Goal: Task Accomplishment & Management: Manage account settings

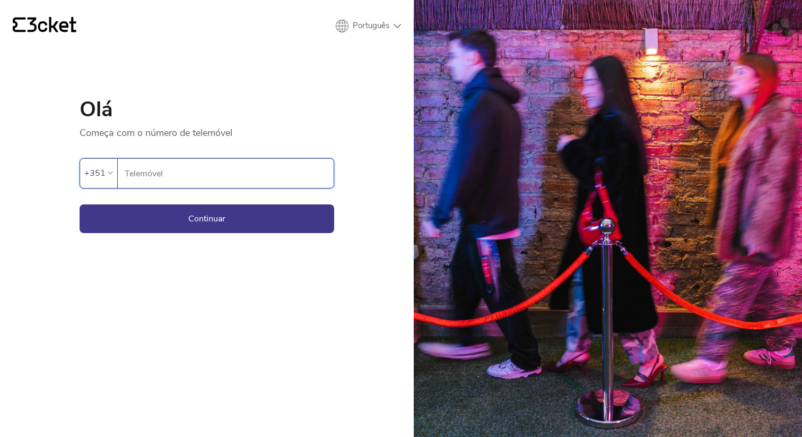
click at [249, 175] on input "Telemóvel" at bounding box center [229, 173] width 210 height 29
type input "937099298"
click at [207, 218] on button "Continuar" at bounding box center [207, 218] width 255 height 29
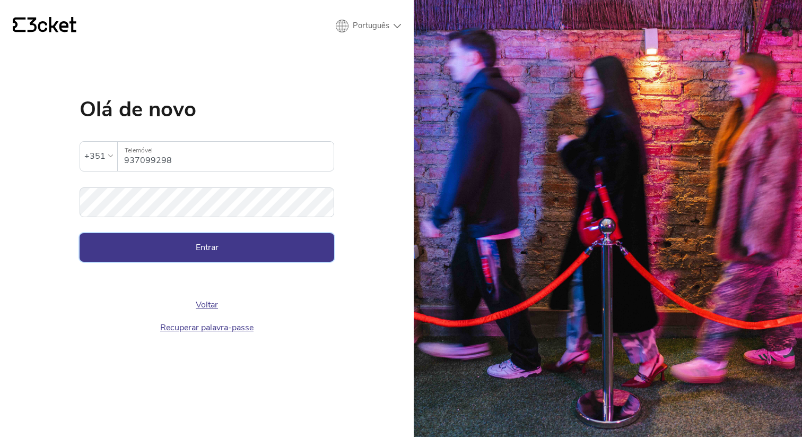
click at [163, 249] on button "Entrar" at bounding box center [207, 247] width 255 height 29
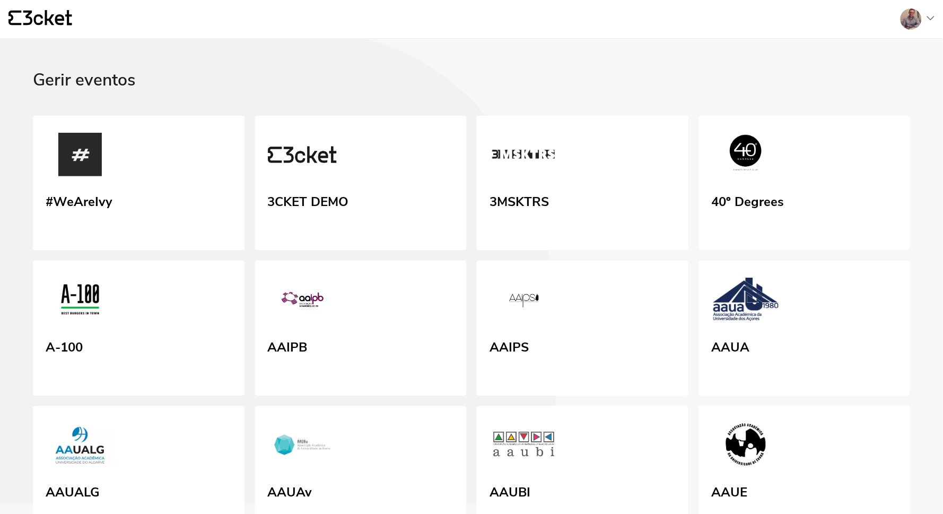
click at [925, 20] on div at bounding box center [913, 18] width 42 height 21
click at [879, 77] on div "Administração" at bounding box center [883, 76] width 95 height 25
